Goal: Task Accomplishment & Management: Manage account settings

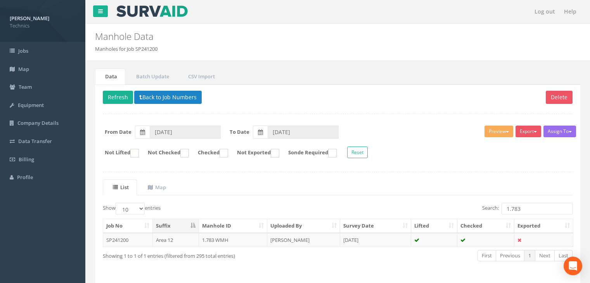
scroll to position [24, 0]
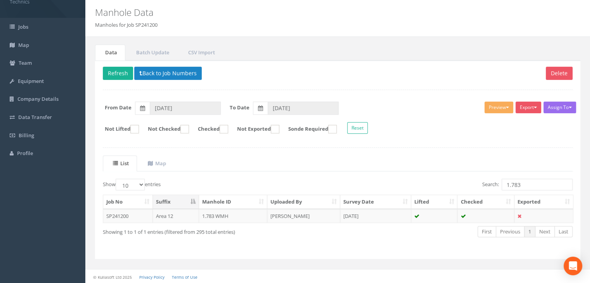
click at [369, 33] on div "Manhole Data Manholes for Job SP241200" at bounding box center [337, 18] width 505 height 37
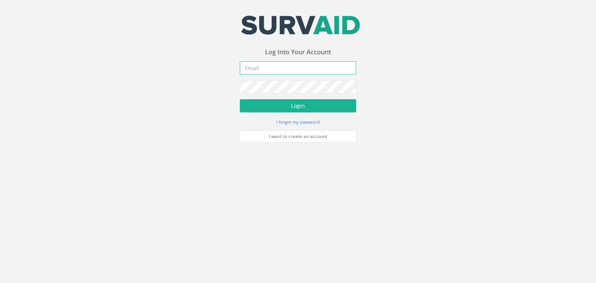
click at [284, 71] on input "email" at bounding box center [298, 67] width 116 height 13
type input "[PERSON_NAME][EMAIL_ADDRESS][DOMAIN_NAME]"
click at [240, 99] on button "Login" at bounding box center [298, 105] width 116 height 13
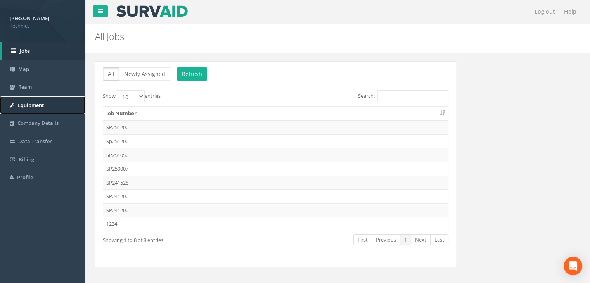
click at [47, 104] on link "Equipment" at bounding box center [42, 105] width 85 height 18
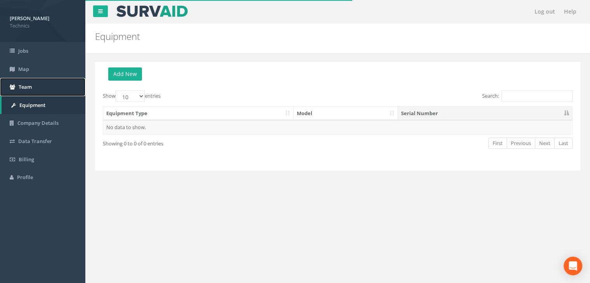
click at [49, 87] on link "Team" at bounding box center [42, 87] width 85 height 18
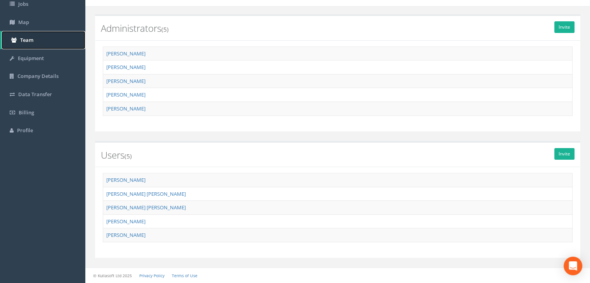
scroll to position [46, 0]
click at [50, 77] on span "Company Details" at bounding box center [37, 77] width 41 height 7
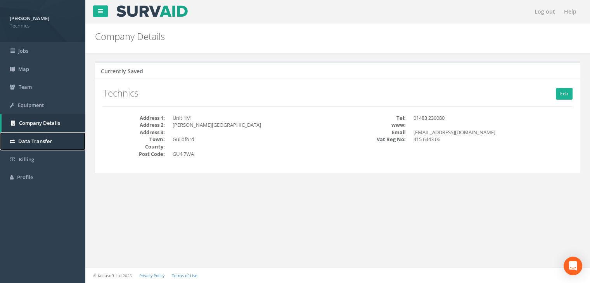
click at [61, 139] on link "Data Transfer" at bounding box center [42, 141] width 85 height 18
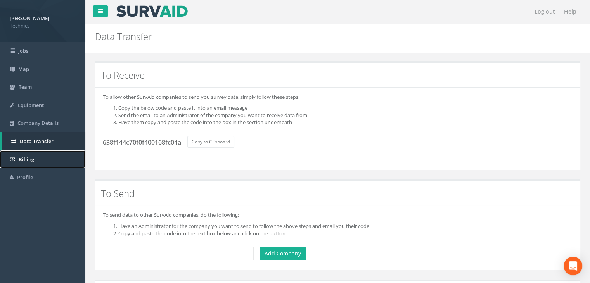
click at [49, 156] on link "Billing" at bounding box center [42, 160] width 85 height 18
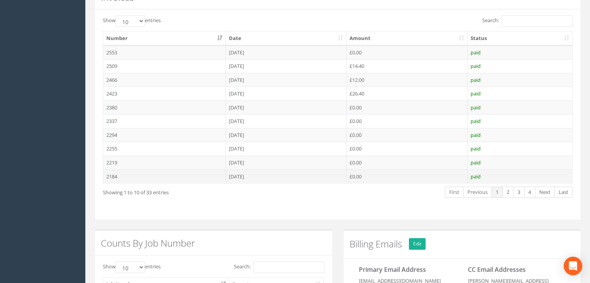
scroll to position [272, 0]
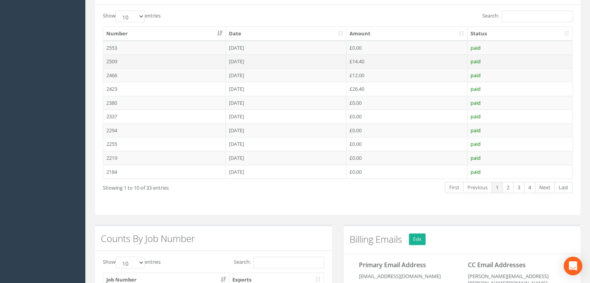
click at [293, 59] on td "07 Jul 2025" at bounding box center [286, 61] width 121 height 14
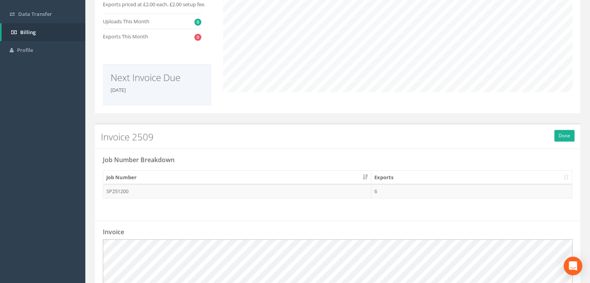
scroll to position [128, 0]
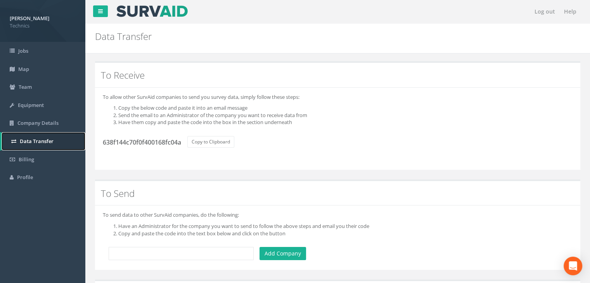
click at [57, 137] on link "Data Transfer" at bounding box center [44, 141] width 84 height 18
click at [47, 154] on link "Billing" at bounding box center [42, 160] width 85 height 18
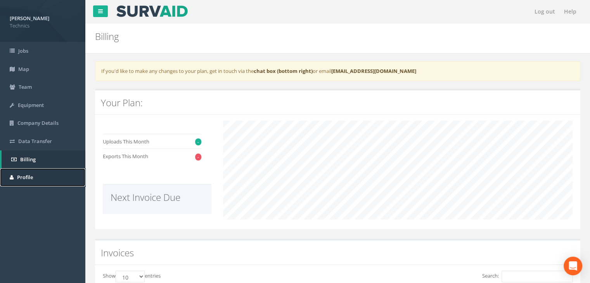
click at [28, 173] on link "Profile" at bounding box center [42, 177] width 85 height 18
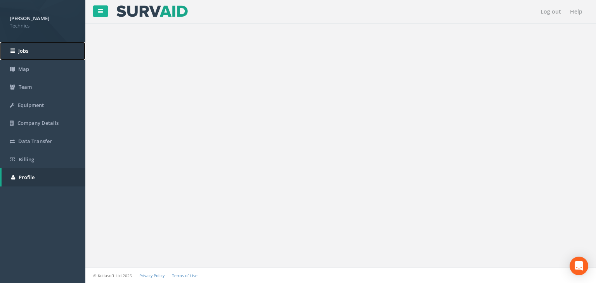
click at [37, 56] on link "Jobs" at bounding box center [42, 51] width 85 height 18
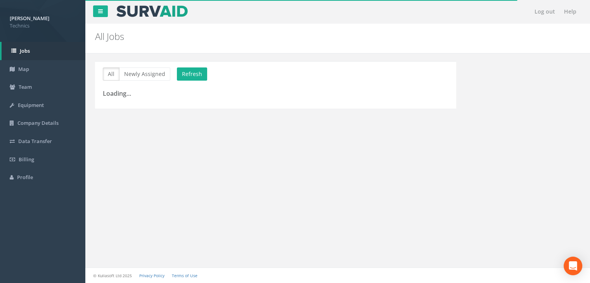
click at [326, 147] on div "Log out Help All Jobs PGMs for Job × There was an error fetching the Manhole da…" at bounding box center [337, 141] width 505 height 283
click at [196, 75] on button "Refresh" at bounding box center [192, 74] width 30 height 13
click at [62, 55] on link "Jobs" at bounding box center [44, 51] width 84 height 18
click at [49, 71] on link "Map" at bounding box center [42, 69] width 85 height 18
drag, startPoint x: 225, startPoint y: 142, endPoint x: 213, endPoint y: 131, distance: 16.5
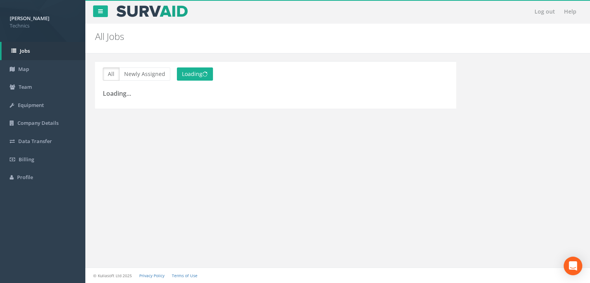
click at [225, 142] on div "Log out Help All Jobs PGMs for Job × There was an error fetching the Manhole da…" at bounding box center [337, 141] width 505 height 283
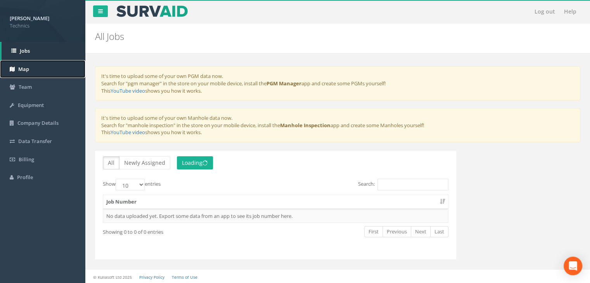
click at [59, 68] on link "Map" at bounding box center [42, 69] width 85 height 18
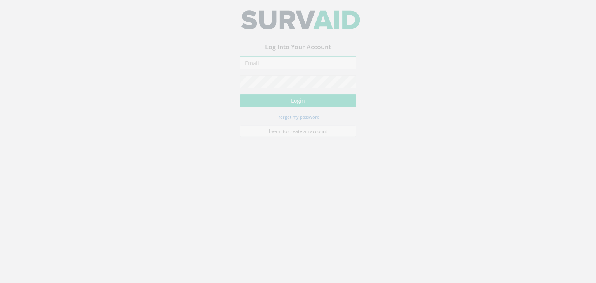
click at [266, 68] on input "email" at bounding box center [298, 67] width 116 height 13
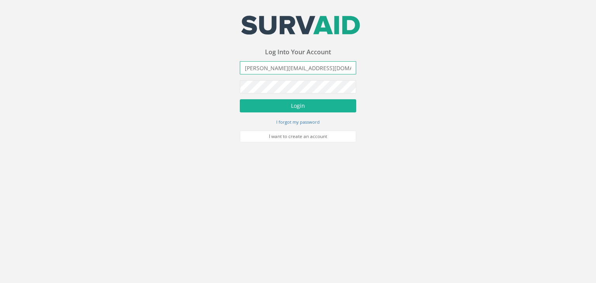
type input "alex.thomsett@technicsgroup.com"
click at [240, 99] on button "Login" at bounding box center [298, 105] width 116 height 13
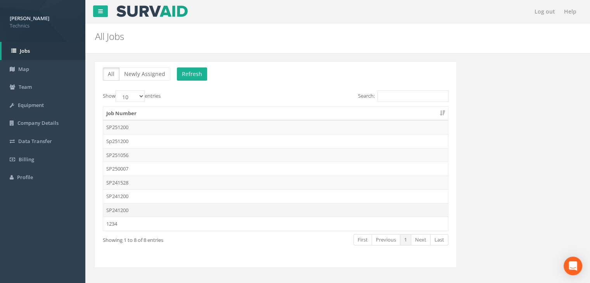
click at [147, 211] on td "SP241200" at bounding box center [275, 210] width 345 height 14
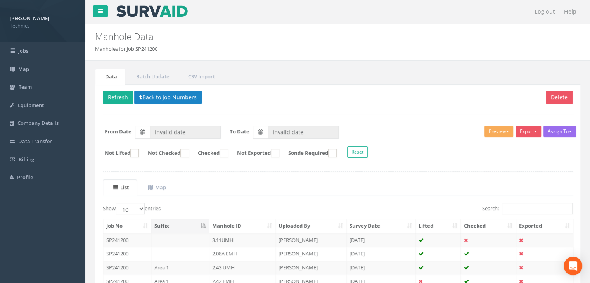
type input "19/02/2025"
type input "14/05/2025"
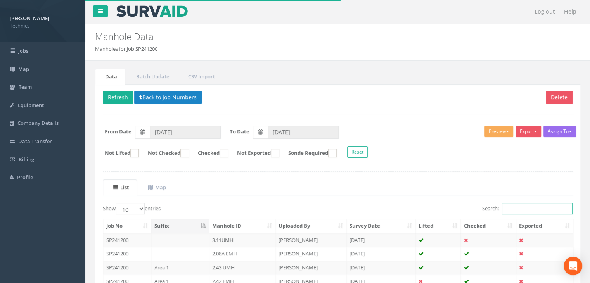
click at [507, 209] on input "Search:" at bounding box center [537, 209] width 71 height 12
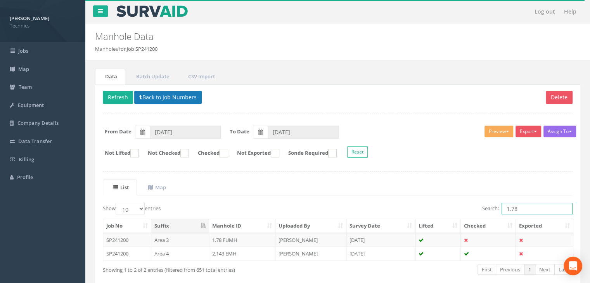
type input "1.78"
click at [144, 98] on button "Back to Job Numbers" at bounding box center [168, 97] width 68 height 13
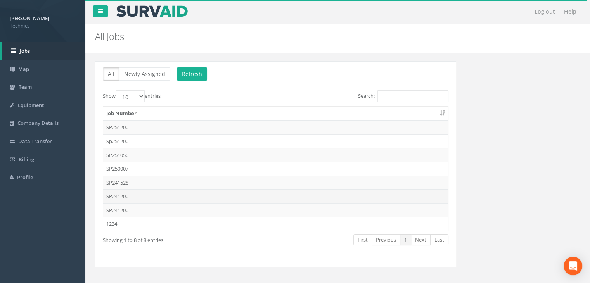
click at [137, 194] on td "SP241200" at bounding box center [275, 196] width 345 height 14
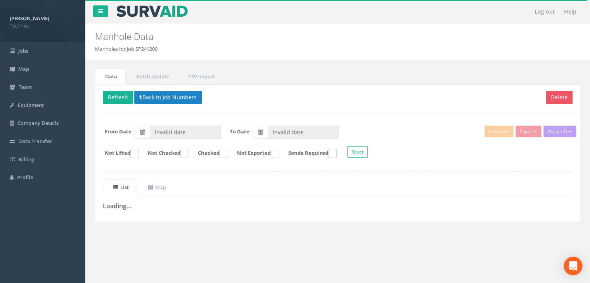
type input "[DATE]"
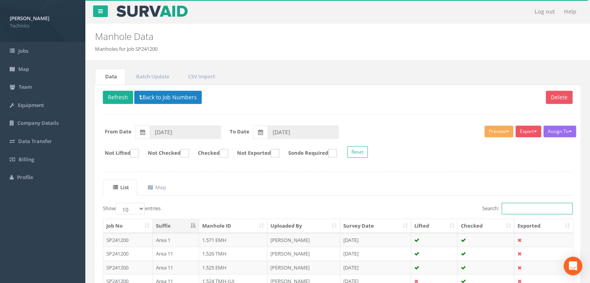
click at [504, 204] on input "Search:" at bounding box center [537, 209] width 71 height 12
type input "1"
drag, startPoint x: 138, startPoint y: 206, endPoint x: 137, endPoint y: 211, distance: 5.2
click at [138, 206] on select "10 25 50 100" at bounding box center [130, 209] width 29 height 12
select select "100"
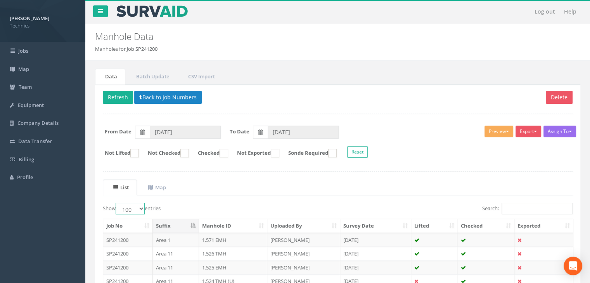
click at [117, 203] on select "10 25 50 100" at bounding box center [130, 209] width 29 height 12
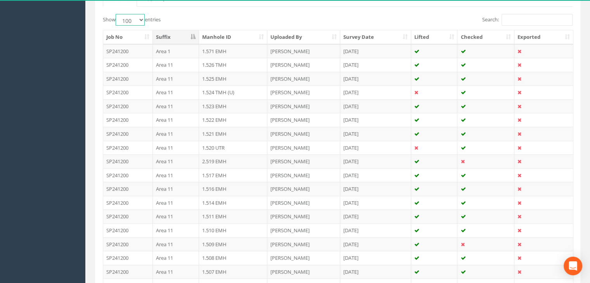
scroll to position [116, 0]
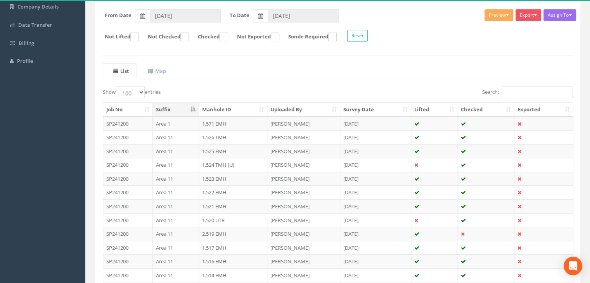
click at [231, 111] on th "Manhole ID" at bounding box center [233, 110] width 69 height 14
click at [236, 109] on th "Manhole ID" at bounding box center [233, 110] width 69 height 14
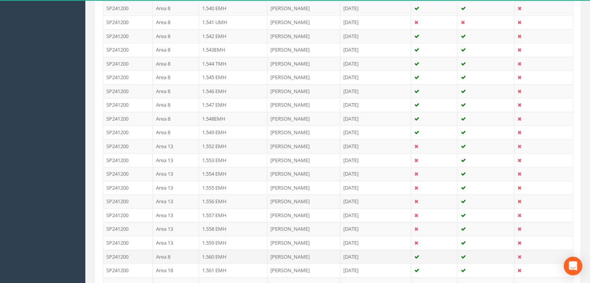
scroll to position [1383, 0]
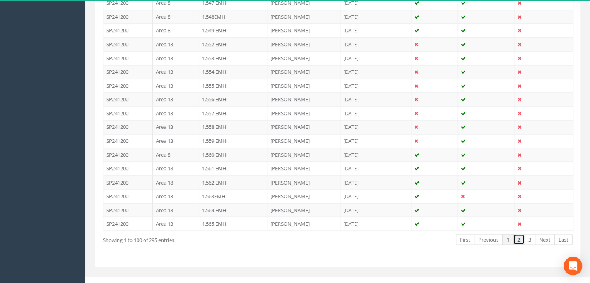
click at [523, 234] on link "2" at bounding box center [518, 239] width 11 height 11
click at [527, 234] on link "3" at bounding box center [529, 239] width 11 height 11
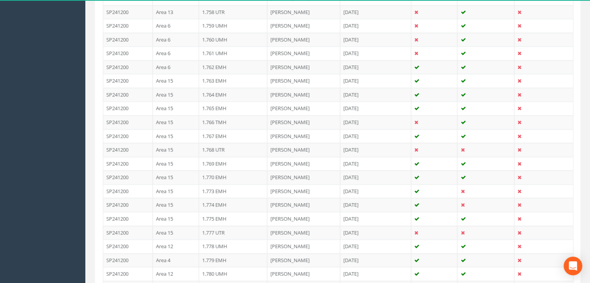
scroll to position [1198, 0]
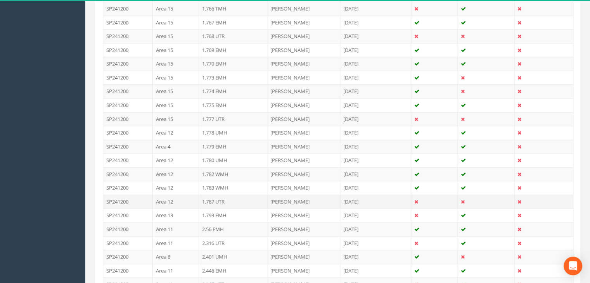
click at [223, 195] on td "1.787 UTR" at bounding box center [233, 202] width 69 height 14
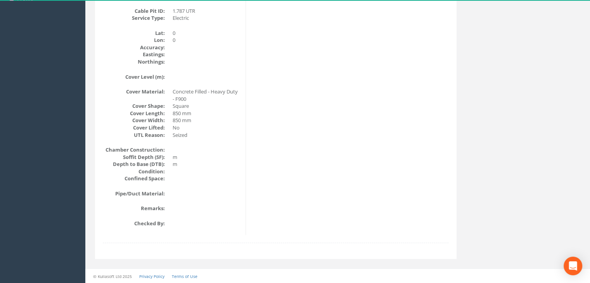
scroll to position [24, 0]
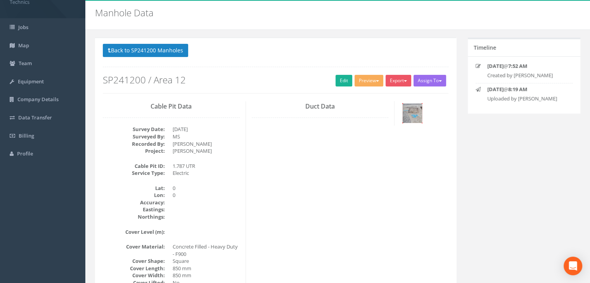
click at [417, 116] on img at bounding box center [412, 113] width 19 height 19
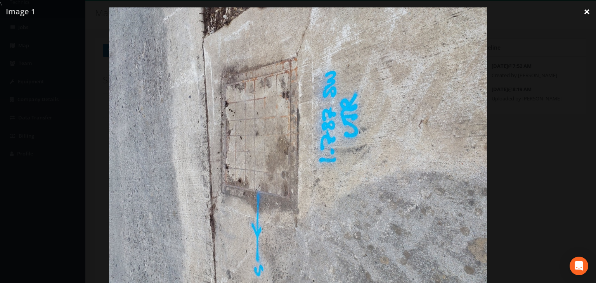
click at [581, 11] on link "×" at bounding box center [587, 11] width 18 height 23
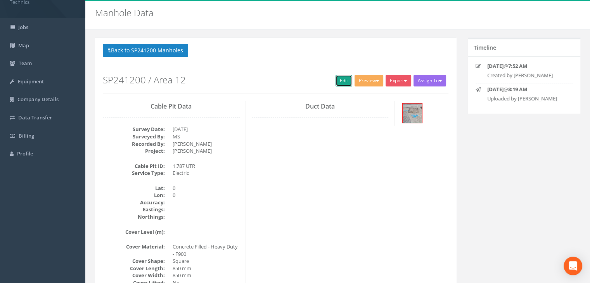
click at [340, 82] on link "Edit" at bounding box center [344, 81] width 17 height 12
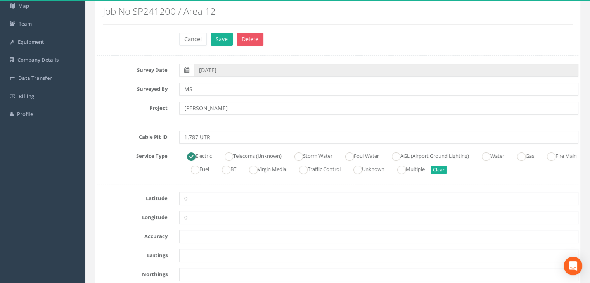
scroll to position [140, 0]
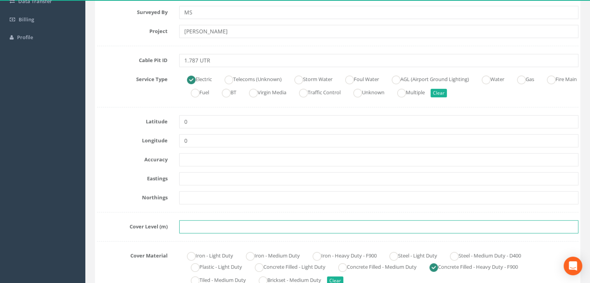
click at [202, 224] on input "text" at bounding box center [378, 226] width 399 height 13
paste input "73.8488"
type input "73.8488"
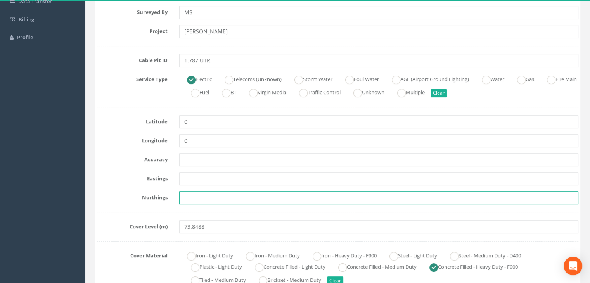
click at [203, 196] on input "text" at bounding box center [378, 197] width 399 height 13
paste input "205484.0595"
type input "205484.0595"
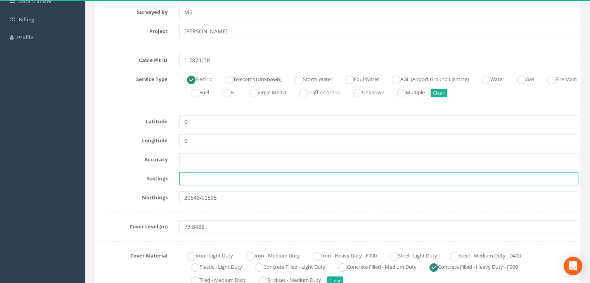
click at [217, 176] on input "text" at bounding box center [378, 178] width 399 height 13
paste input "429809.1378"
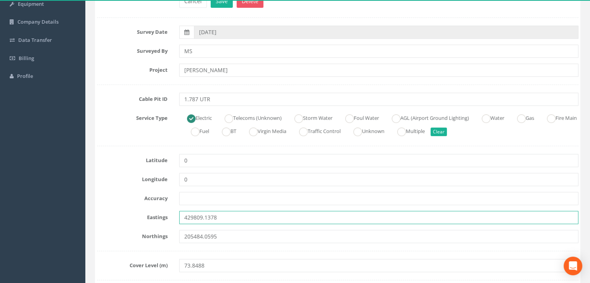
type input "429809.1378"
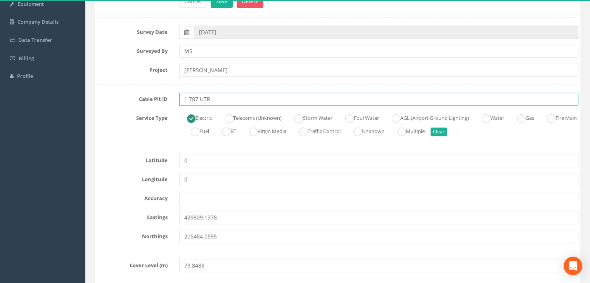
click at [232, 97] on input "1.787 UTR" at bounding box center [378, 99] width 399 height 13
type input "1.787 UMH"
click at [362, 133] on ins at bounding box center [358, 132] width 9 height 9
radio input "false"
radio input "true"
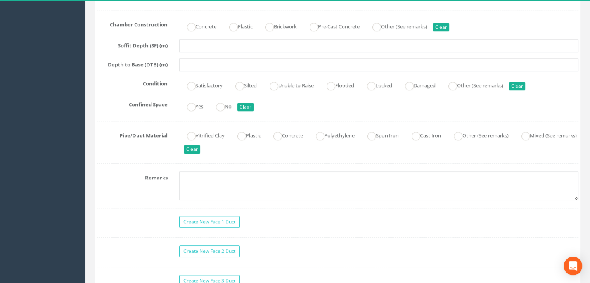
scroll to position [451, 0]
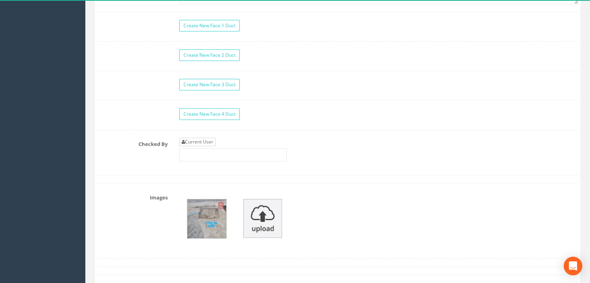
type input "1.787 UMH"
click at [199, 138] on link "Current User" at bounding box center [197, 142] width 36 height 9
type input "[PERSON_NAME]"
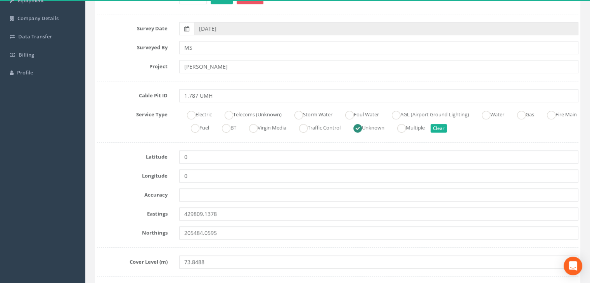
scroll to position [24, 0]
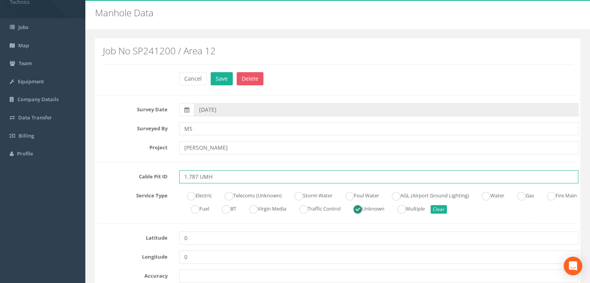
click at [222, 179] on input "1.787 UMH" at bounding box center [378, 176] width 399 height 13
type input "1.787 SWMH(A)"
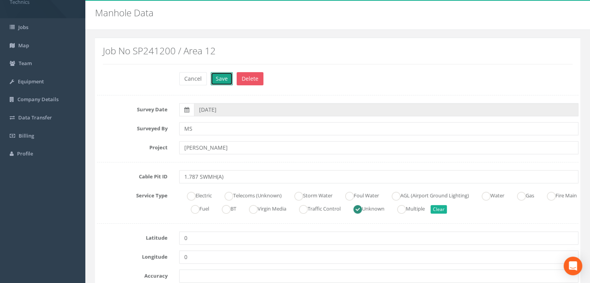
click at [226, 81] on button "Save" at bounding box center [222, 78] width 22 height 13
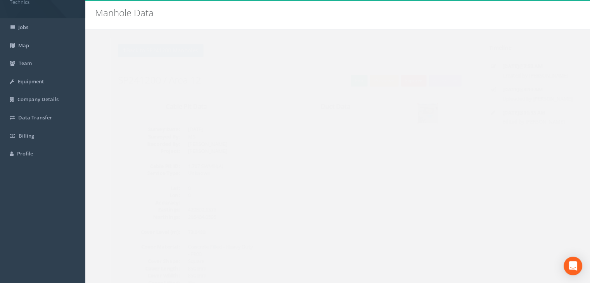
click at [418, 117] on img at bounding box center [412, 113] width 19 height 19
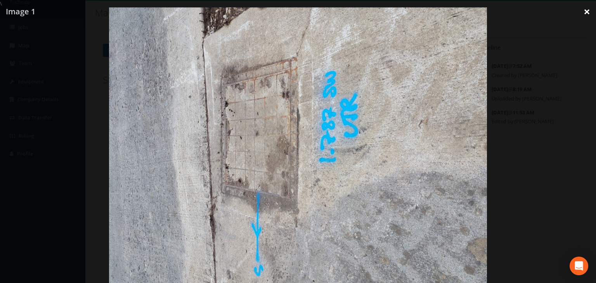
click at [584, 12] on link "×" at bounding box center [587, 11] width 18 height 23
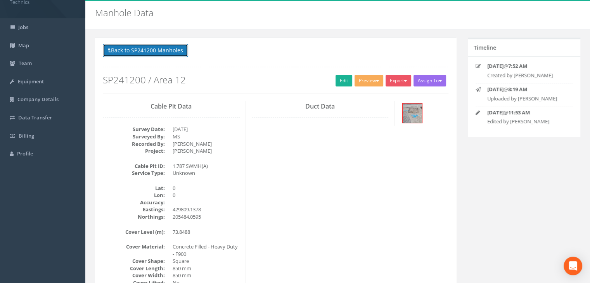
click at [147, 51] on button "Back to SP241200 Manholes" at bounding box center [145, 50] width 85 height 13
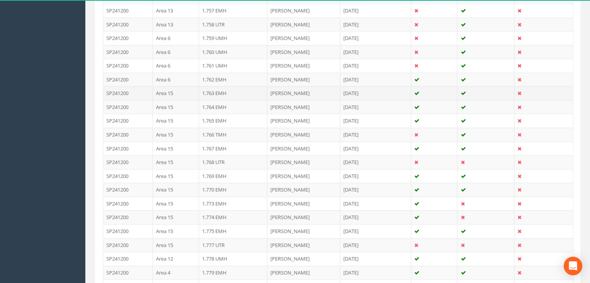
scroll to position [1149, 0]
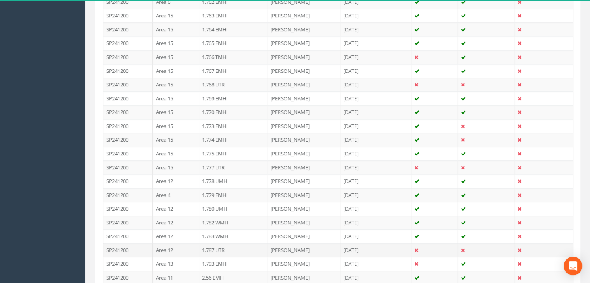
click at [222, 244] on td "1.787 UTR" at bounding box center [233, 250] width 69 height 14
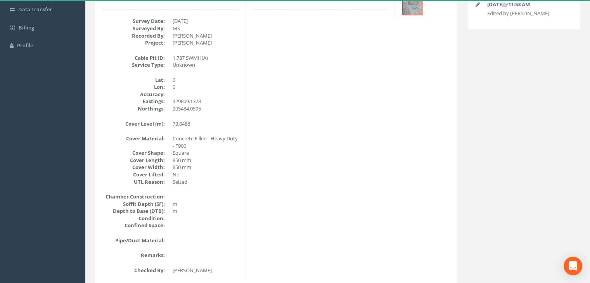
scroll to position [0, 0]
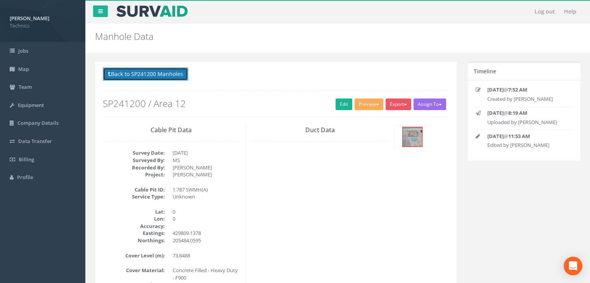
click at [158, 74] on button "Back to SP241200 Manholes" at bounding box center [145, 74] width 85 height 13
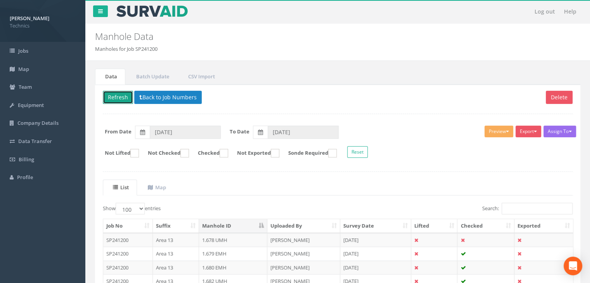
click at [121, 100] on button "Refresh" at bounding box center [118, 97] width 30 height 13
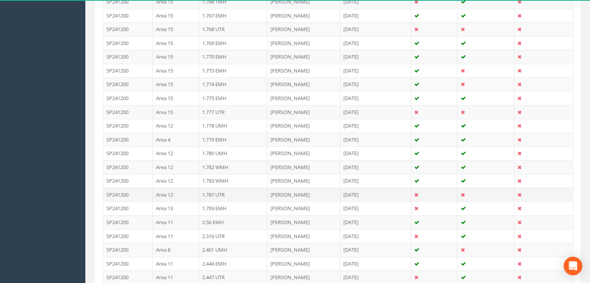
scroll to position [1242, 0]
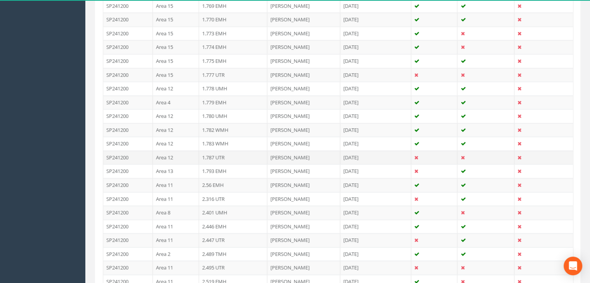
click at [229, 154] on td "1.787 UTR" at bounding box center [233, 158] width 69 height 14
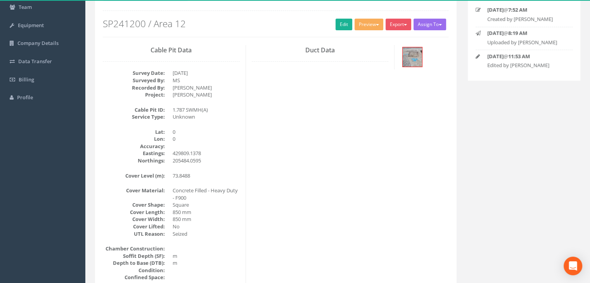
scroll to position [0, 0]
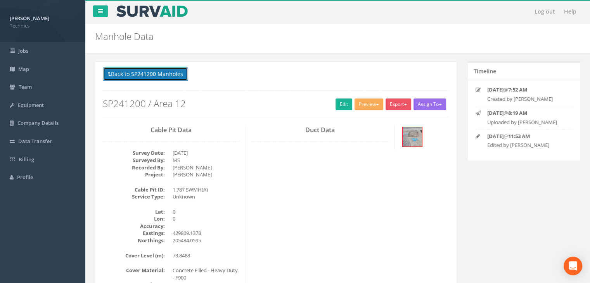
click at [128, 70] on button "Back to SP241200 Manholes" at bounding box center [145, 74] width 85 height 13
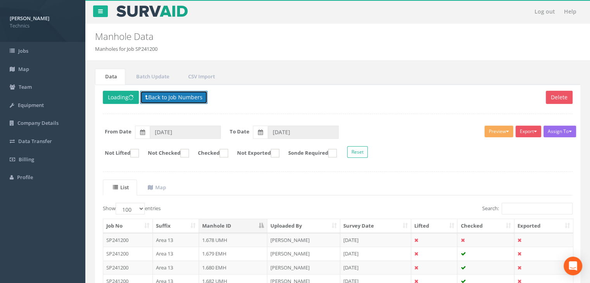
click at [146, 95] on icon at bounding box center [146, 97] width 3 height 5
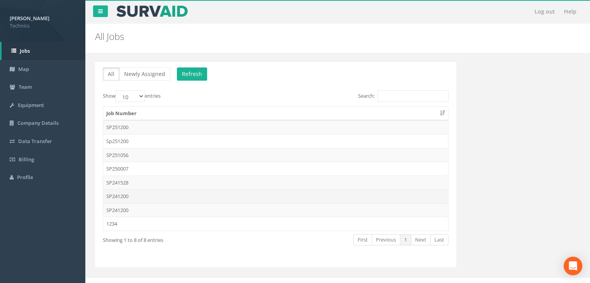
click at [144, 201] on td "SP241200" at bounding box center [275, 196] width 345 height 14
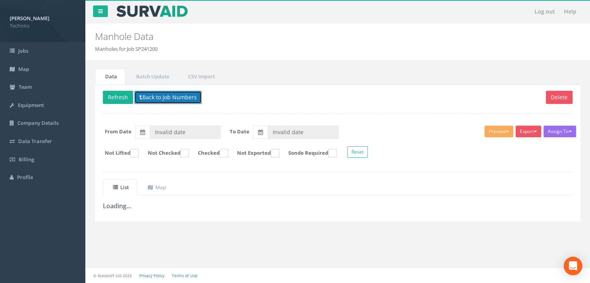
click at [166, 100] on button "Back to Job Numbers" at bounding box center [168, 97] width 68 height 13
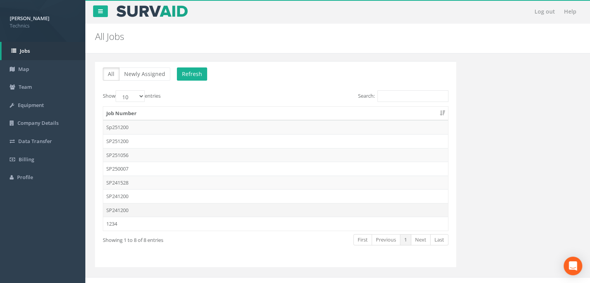
click at [146, 211] on td "SP241200" at bounding box center [275, 210] width 345 height 14
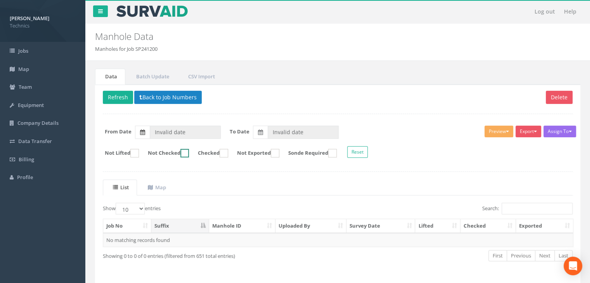
type input "19/02/2025"
type input "14/05/2025"
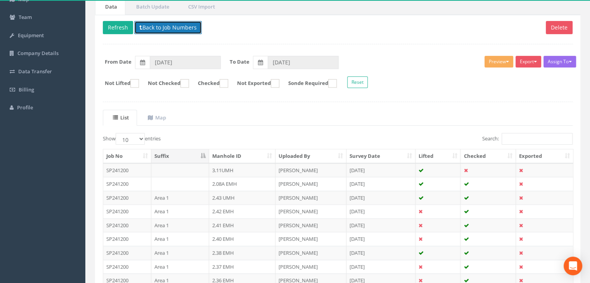
click at [169, 29] on button "Back to Job Numbers" at bounding box center [168, 27] width 68 height 13
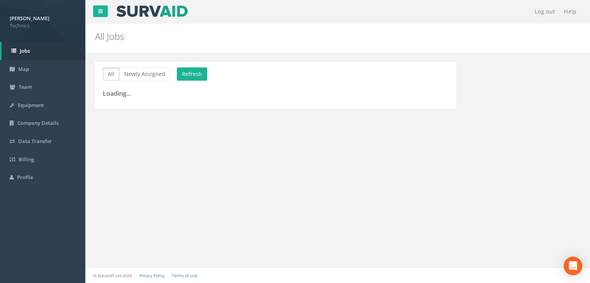
scroll to position [8, 0]
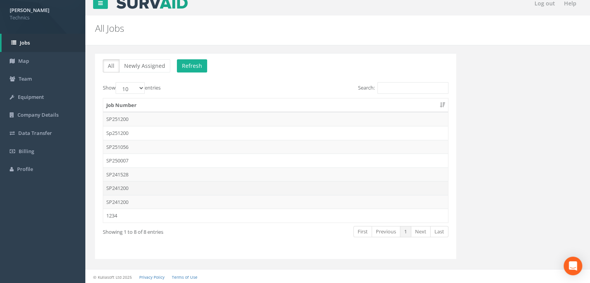
click at [139, 184] on td "SP241200" at bounding box center [275, 188] width 345 height 14
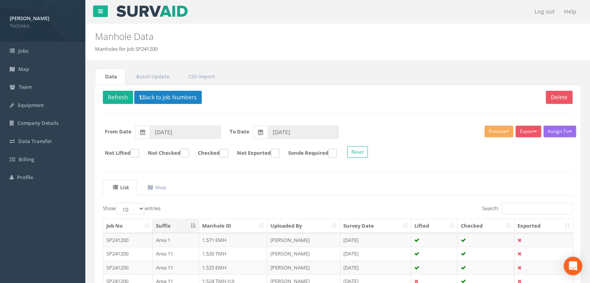
scroll to position [70, 0]
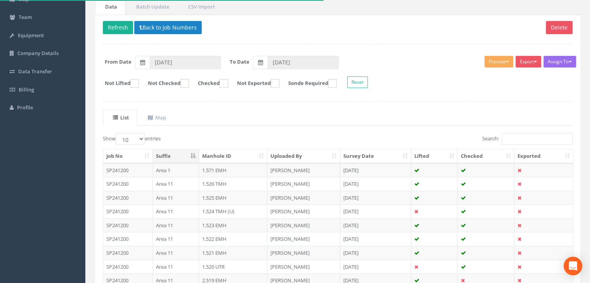
click at [239, 154] on th "Manhole ID" at bounding box center [233, 156] width 69 height 14
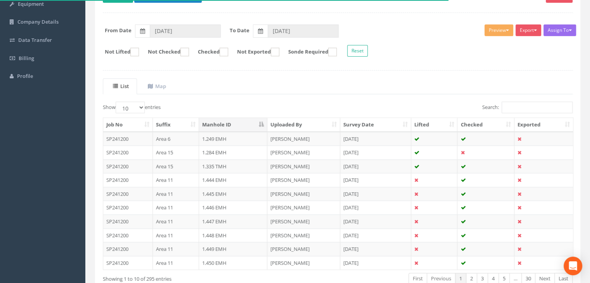
scroll to position [147, 0]
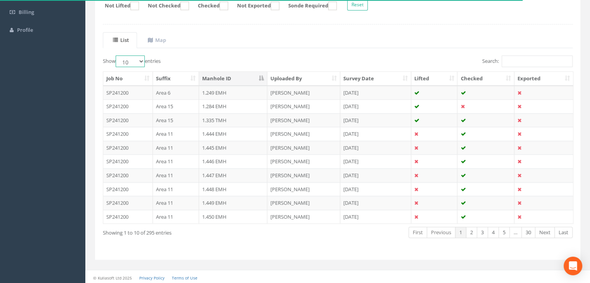
click at [134, 62] on select "10 25 50 100" at bounding box center [130, 61] width 29 height 12
select select "100"
click at [117, 55] on select "10 25 50 100" at bounding box center [130, 61] width 29 height 12
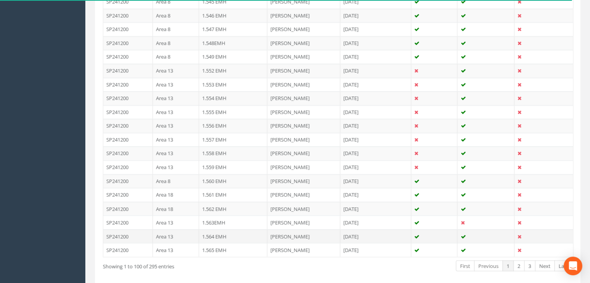
scroll to position [1383, 0]
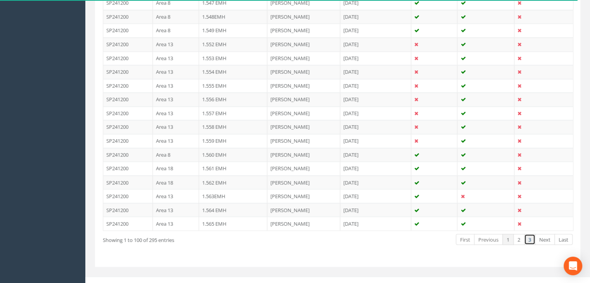
click at [526, 234] on link "3" at bounding box center [529, 239] width 11 height 11
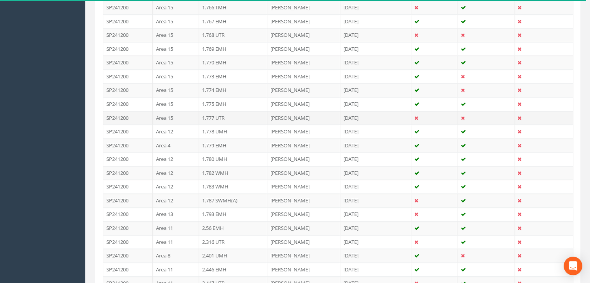
scroll to position [1198, 0]
click at [231, 112] on td "1.777 UTR" at bounding box center [233, 119] width 69 height 14
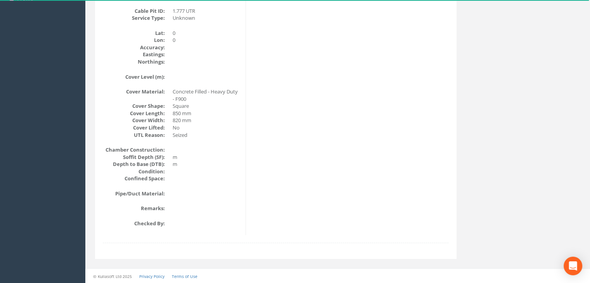
scroll to position [24, 0]
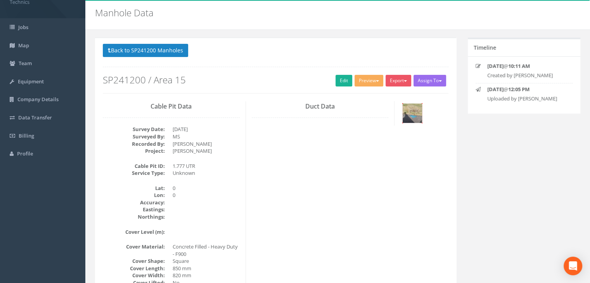
click at [418, 112] on img at bounding box center [412, 113] width 19 height 19
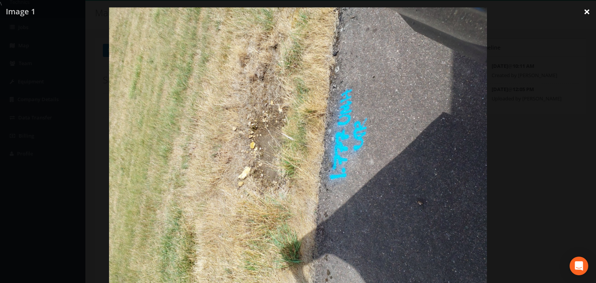
click at [586, 12] on link "×" at bounding box center [587, 11] width 18 height 23
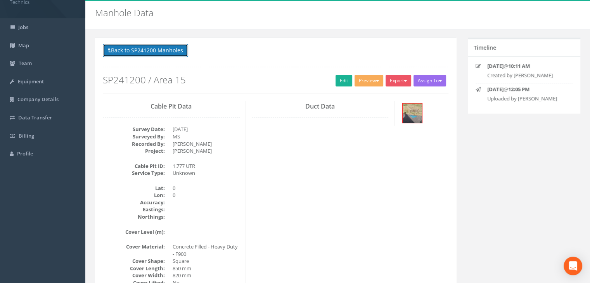
click at [157, 51] on button "Back to SP241200 Manholes" at bounding box center [145, 50] width 85 height 13
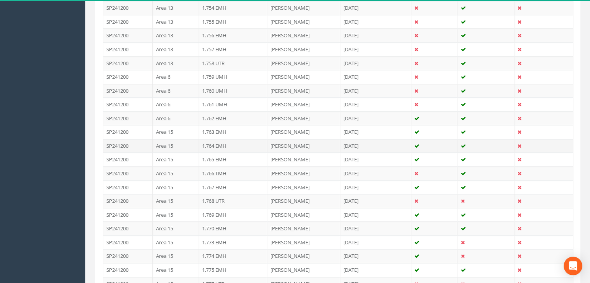
scroll to position [1149, 0]
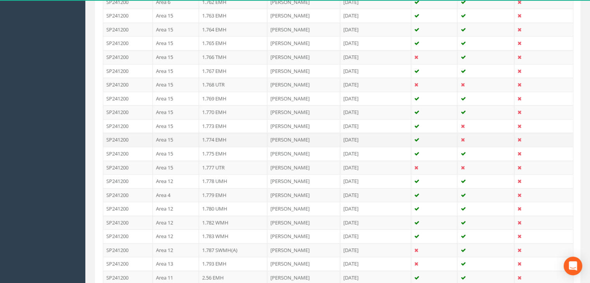
click at [234, 133] on td "1.774 EMH" at bounding box center [233, 140] width 69 height 14
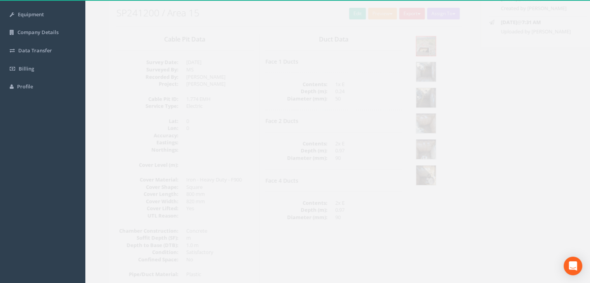
scroll to position [13, 0]
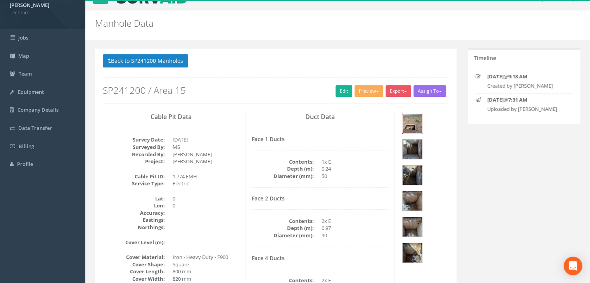
click at [408, 125] on img at bounding box center [412, 123] width 19 height 19
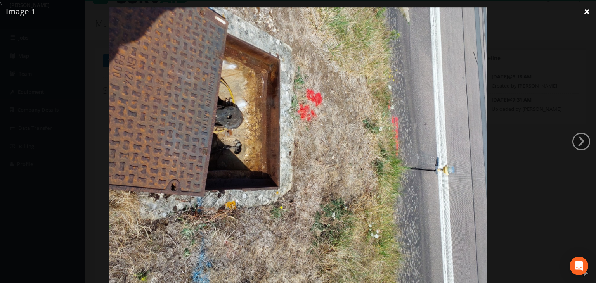
click at [588, 10] on link "×" at bounding box center [587, 11] width 18 height 23
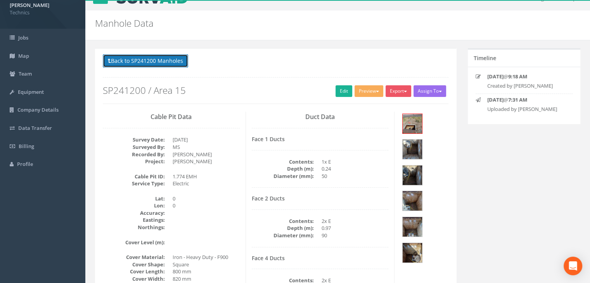
click at [170, 62] on button "Back to SP241200 Manholes" at bounding box center [145, 60] width 85 height 13
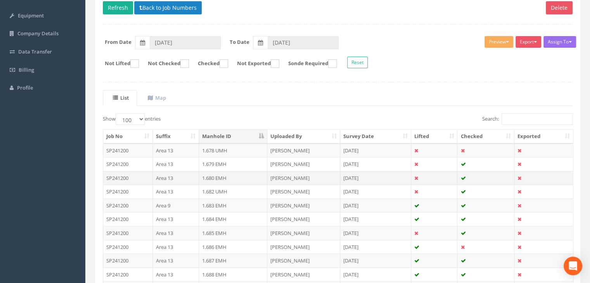
scroll to position [91, 0]
